Goal: Navigation & Orientation: Go to known website

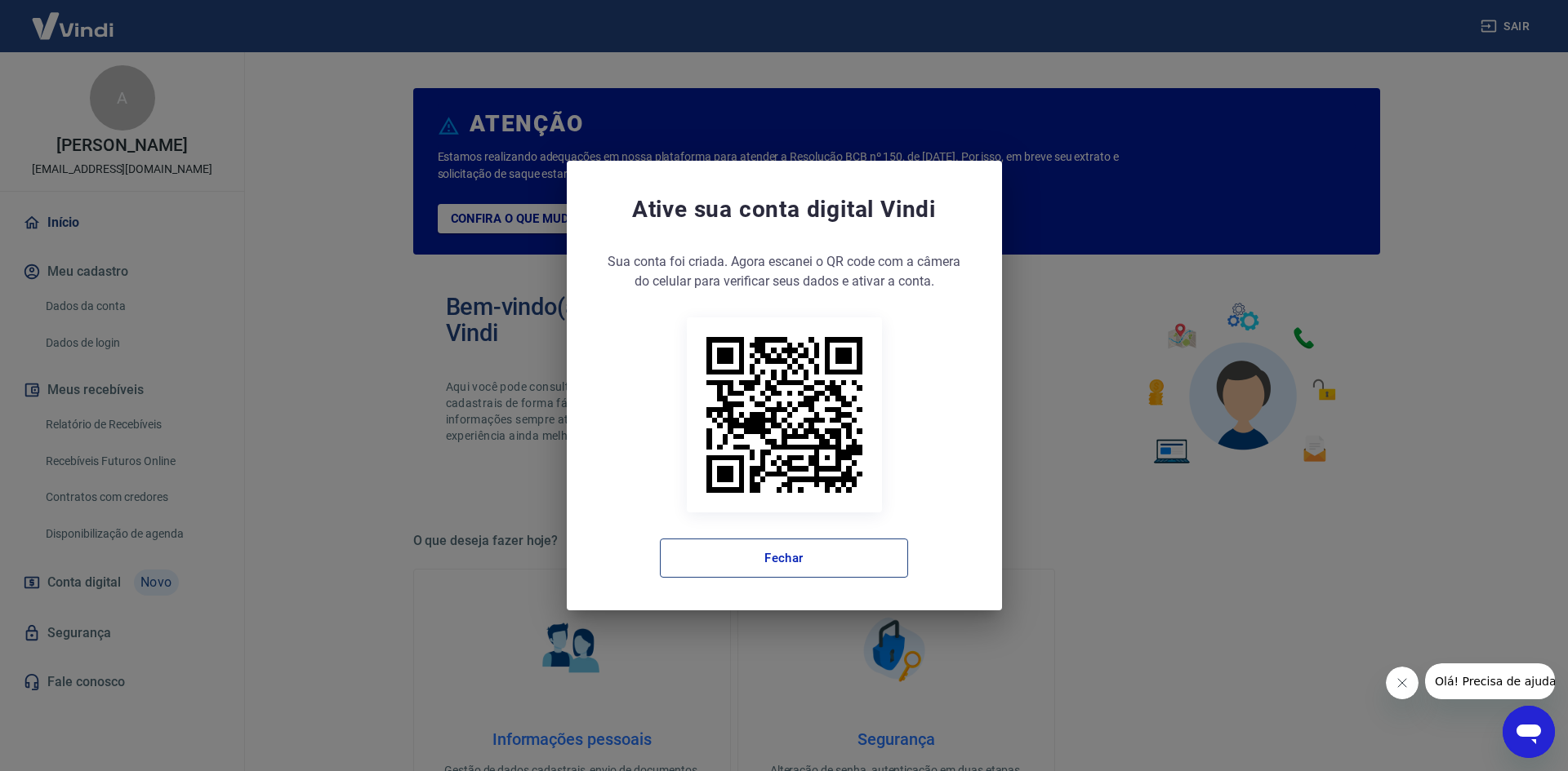
click at [777, 546] on button "Fechar" at bounding box center [784, 559] width 248 height 39
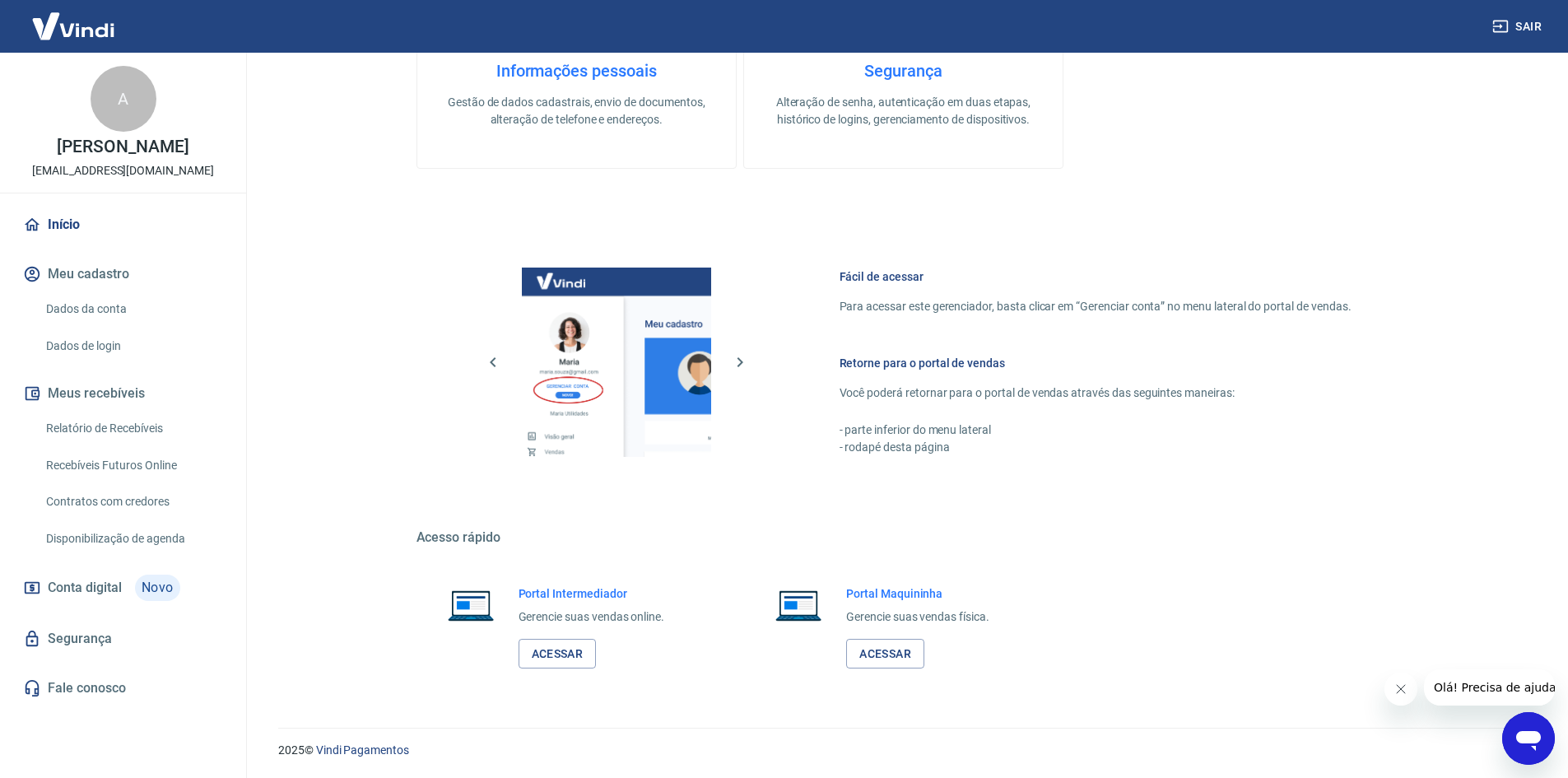
scroll to position [676, 0]
click at [543, 651] on link "Acessar" at bounding box center [558, 653] width 78 height 30
